Goal: Task Accomplishment & Management: Manage account settings

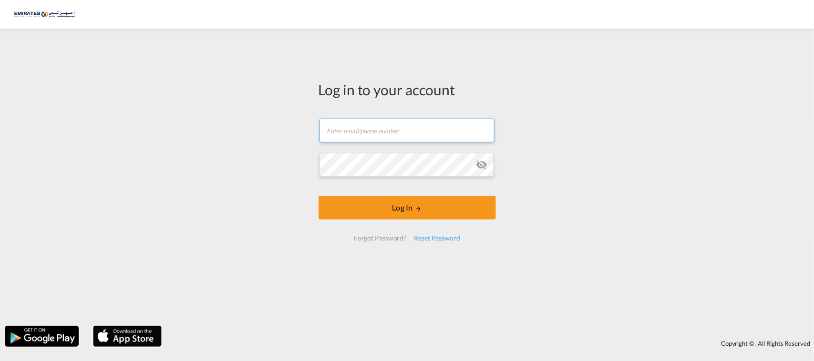
click at [353, 140] on input "text" at bounding box center [406, 131] width 175 height 24
type input "[DOMAIN_NAME][EMAIL_ADDRESS][DOMAIN_NAME]"
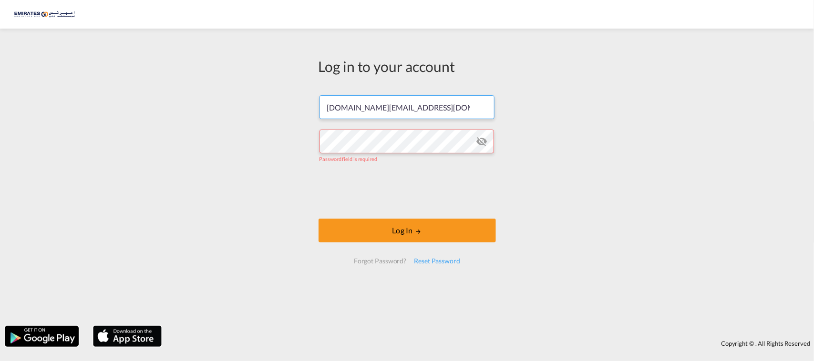
drag, startPoint x: 478, startPoint y: 115, endPoint x: 132, endPoint y: 124, distance: 345.8
click at [132, 124] on div "Log in to your account [DOMAIN_NAME][EMAIL_ADDRESS][DOMAIN_NAME] Password field…" at bounding box center [407, 177] width 814 height 288
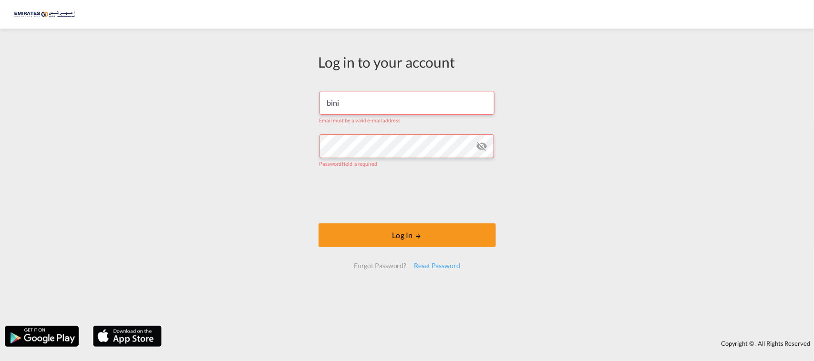
type input "[EMAIL_ADDRESS][DOMAIN_NAME]"
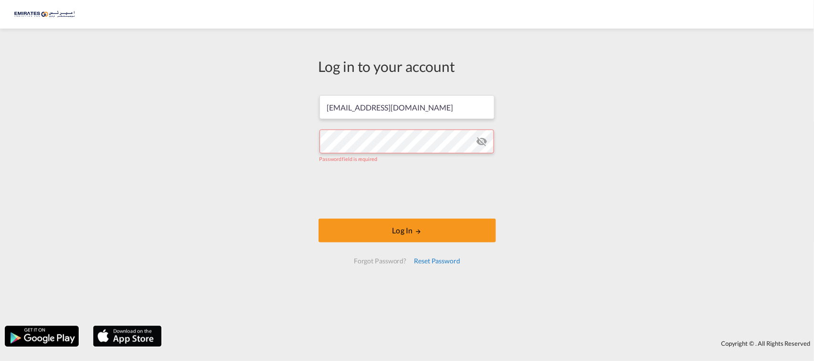
click at [428, 264] on div "Reset Password" at bounding box center [437, 261] width 54 height 17
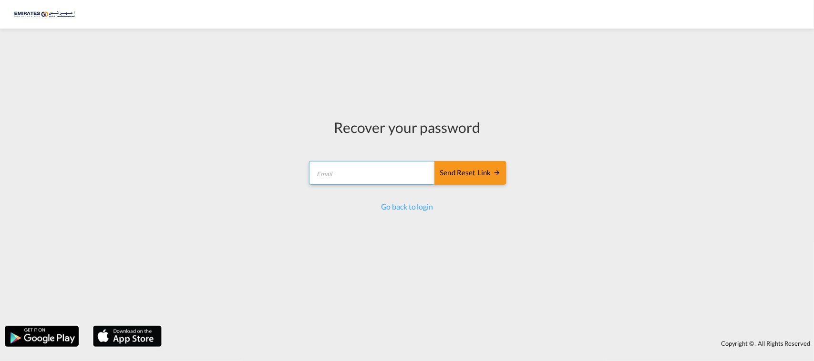
click at [346, 180] on input "email" at bounding box center [372, 173] width 126 height 24
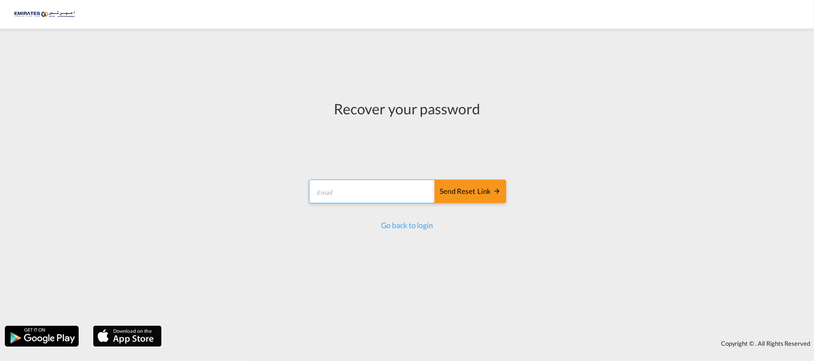
type input "[EMAIL_ADDRESS][DOMAIN_NAME]"
click at [483, 195] on div "Send reset link" at bounding box center [470, 191] width 61 height 11
